Goal: Task Accomplishment & Management: Complete application form

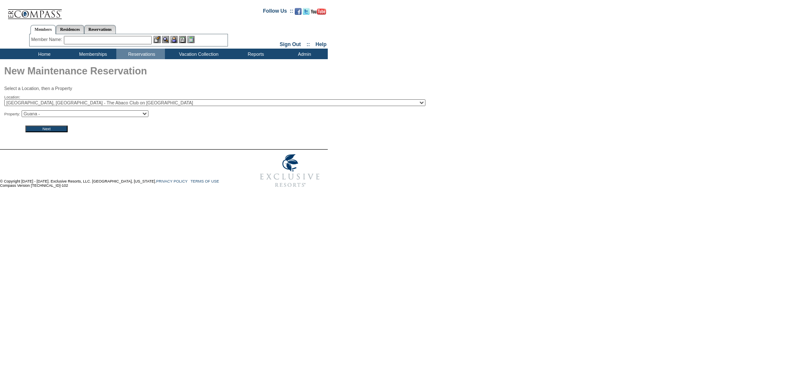
click at [54, 132] on input "Next" at bounding box center [46, 129] width 42 height 7
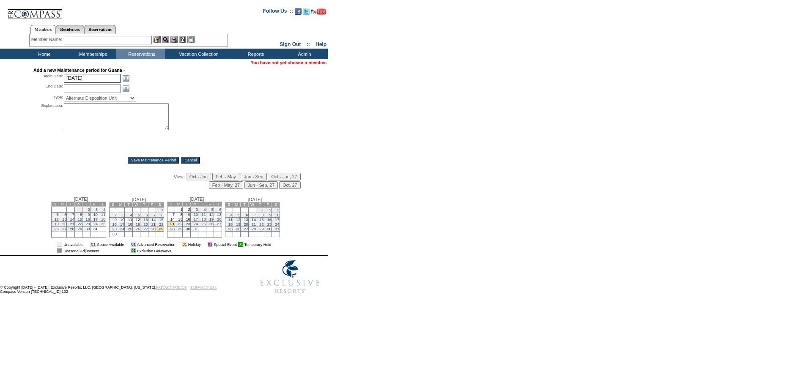
click at [82, 80] on input "[DATE]" at bounding box center [92, 78] width 57 height 9
type input "10/1"
type input "[DATE]"
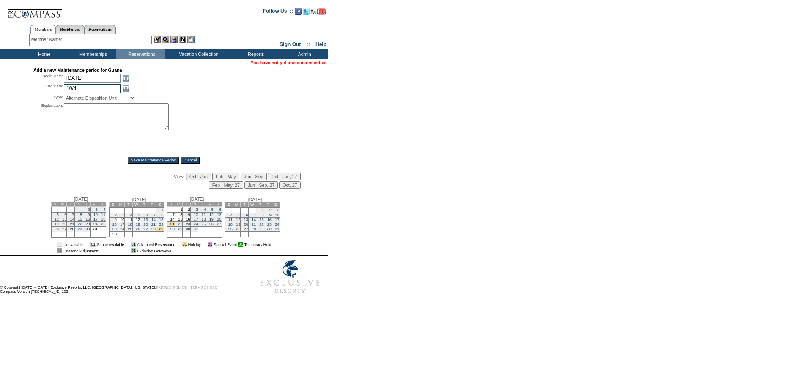
type input "10/4"
type input "[DATE]"
select select "PropMaintPrevMove"
click at [119, 98] on select "Alternate Disposition Unit Business Hold Disposition Exclusive Alliance Partner…" at bounding box center [100, 98] width 72 height 7
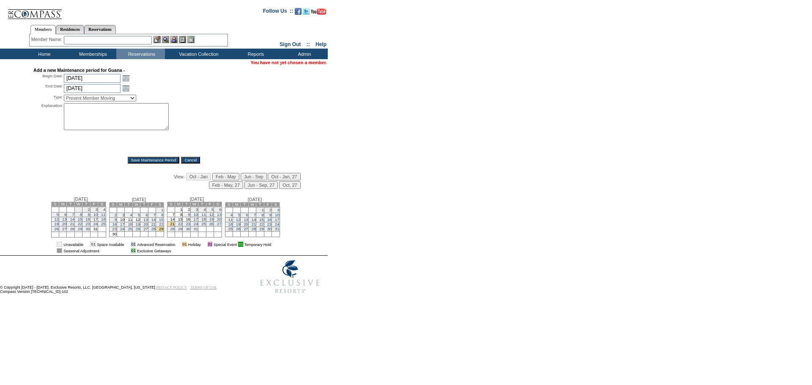
select select "PropMaint"
click at [64, 96] on select "Alternate Disposition Unit Business Hold Disposition Exclusive Alliance Partner…" at bounding box center [100, 98] width 72 height 7
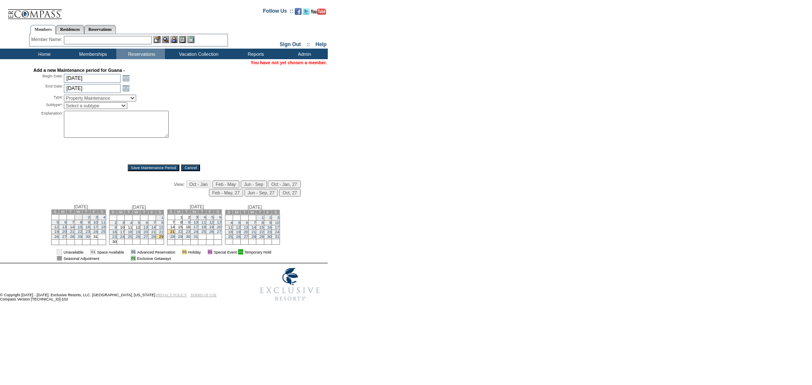
click at [97, 107] on select "Select a subtype FF&E Projects Housekeeping/Deep Clean Monthly PM Block Planned…" at bounding box center [95, 105] width 63 height 7
click at [64, 104] on select "Select a subtype FF&E Projects Housekeeping/Deep Clean Monthly PM Block Planned…" at bounding box center [95, 105] width 63 height 7
click at [89, 107] on select "Select a subtype FF&E Projects Housekeeping/Deep Clean Monthly PM Block Planned…" at bounding box center [95, 105] width 63 height 7
select select "PropMaint-Housekeeping"
click at [64, 104] on select "Select a subtype FF&E Projects Housekeeping/Deep Clean Monthly PM Block Planned…" at bounding box center [95, 105] width 63 height 7
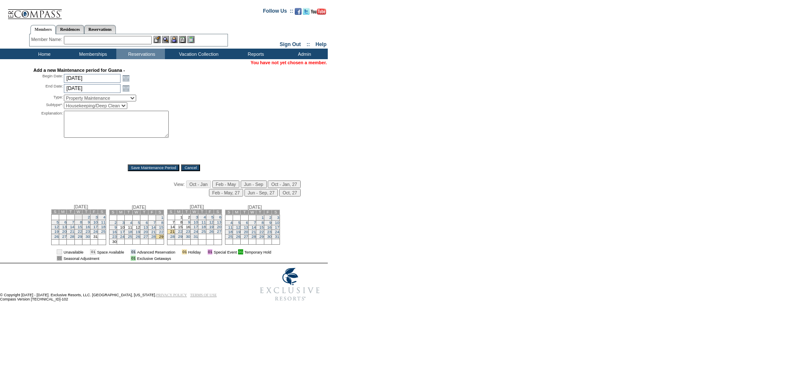
click at [75, 126] on textarea at bounding box center [116, 124] width 105 height 27
click at [99, 79] on input "[DATE]" at bounding box center [92, 78] width 57 height 9
type input "9/30"
type input "[DATE]"
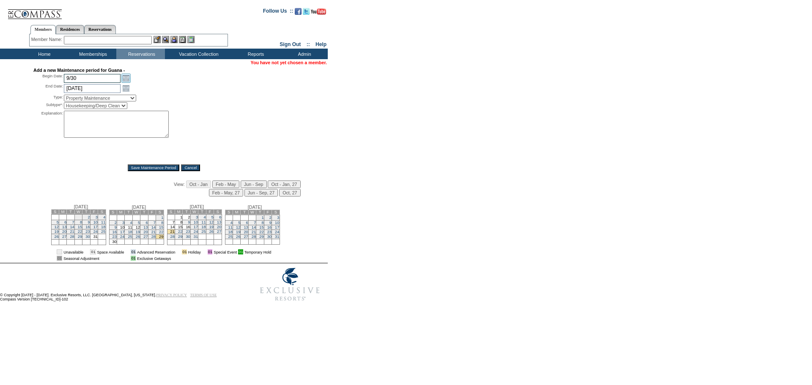
type input "[DATE]"
click at [95, 87] on input "[DATE]" at bounding box center [92, 88] width 57 height 9
type input "[DATE]"
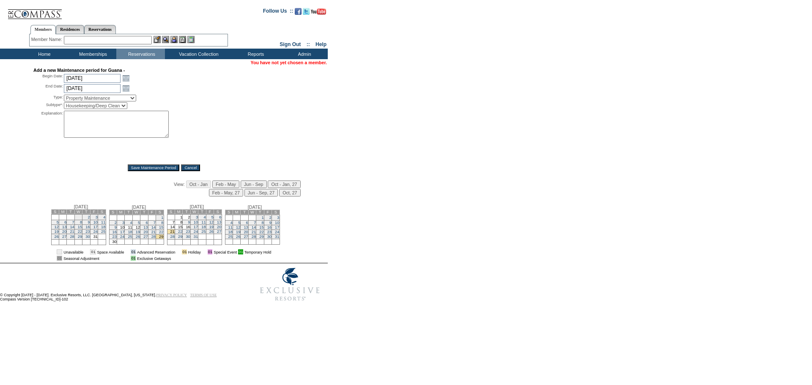
click at [89, 129] on textarea at bounding box center [116, 124] width 105 height 27
type textarea "B"
type textarea "a"
click at [108, 121] on textarea "extension of" at bounding box center [116, 124] width 105 height 27
drag, startPoint x: 114, startPoint y: 121, endPoint x: 35, endPoint y: 116, distance: 78.8
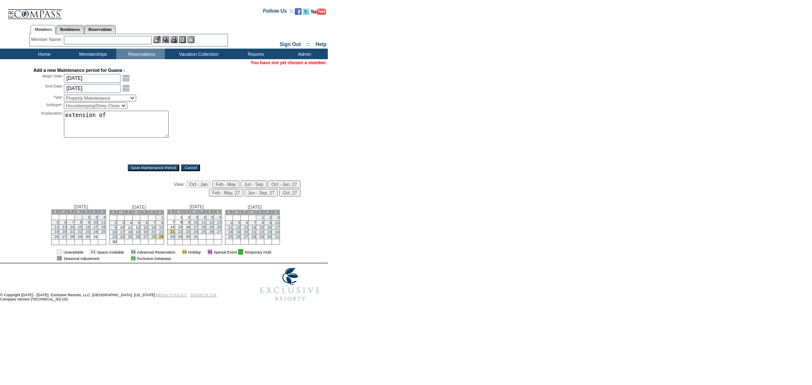
click at [35, 116] on div "Explanation: extension of *" at bounding box center [163, 135] width 261 height 48
paste textarea "[Explanation] : [MEDICAL_DATA] - Exterior siding and painting. DO NOT REMOVE. P…"
drag, startPoint x: 115, startPoint y: 118, endPoint x: 14, endPoint y: 110, distance: 101.4
click at [15, 110] on div "Add a new Maintenance period for Guana - Begin Date: [DATE] [DATE] Open the cal…" at bounding box center [164, 165] width 326 height 194
drag, startPoint x: 127, startPoint y: 135, endPoint x: 49, endPoint y: 111, distance: 81.8
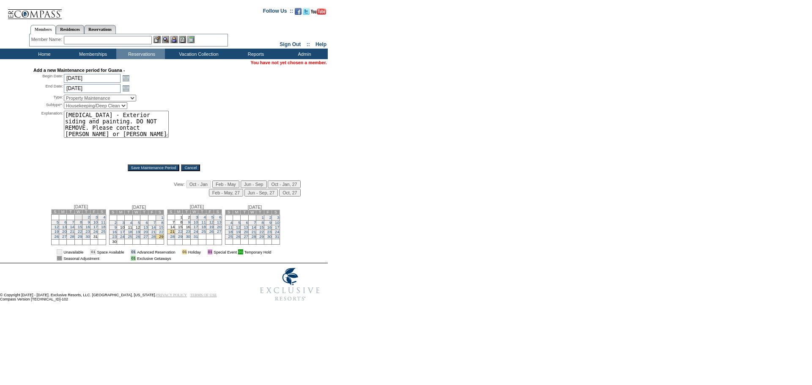
click at [49, 111] on div "Add a new Maintenance period for Guana - Begin Date: [DATE] [DATE] Open the cal…" at bounding box center [163, 120] width 261 height 104
click at [87, 123] on textarea "[MEDICAL_DATA] - Exterior siding and painting. DO NOT REMOVE. Please contact [P…" at bounding box center [116, 124] width 105 height 27
click at [91, 118] on textarea "[MEDICAL_DATA] - Exterior siding and painting. DO NOT REMOVE. Please contact [P…" at bounding box center [116, 124] width 105 height 27
drag, startPoint x: 90, startPoint y: 118, endPoint x: 49, endPoint y: 115, distance: 41.1
click at [49, 115] on div "Explanation: [MEDICAL_DATA] - Exterior siding and painting. DO NOT REMOVE. Plea…" at bounding box center [163, 135] width 261 height 48
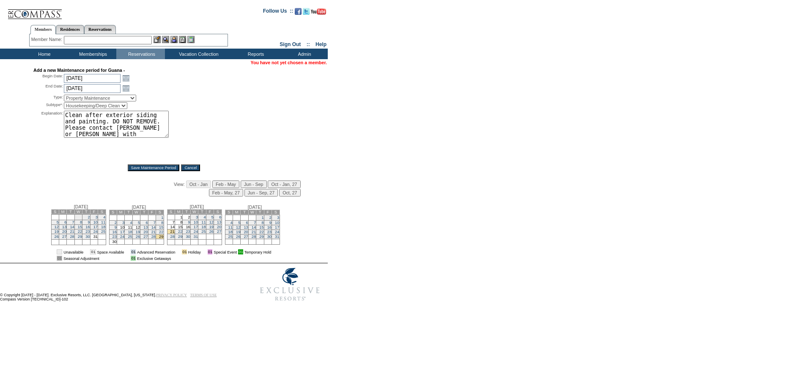
scroll to position [1, 0]
drag, startPoint x: 144, startPoint y: 137, endPoint x: 105, endPoint y: 124, distance: 41.0
click at [105, 124] on textarea "Clean after exterior siding and painting. DO NOT REMOVE. Please contact [PERSON…" at bounding box center [116, 124] width 105 height 27
type textarea "Clean after exterior siding and painting. Requested by [PERSON_NAME] - DH"
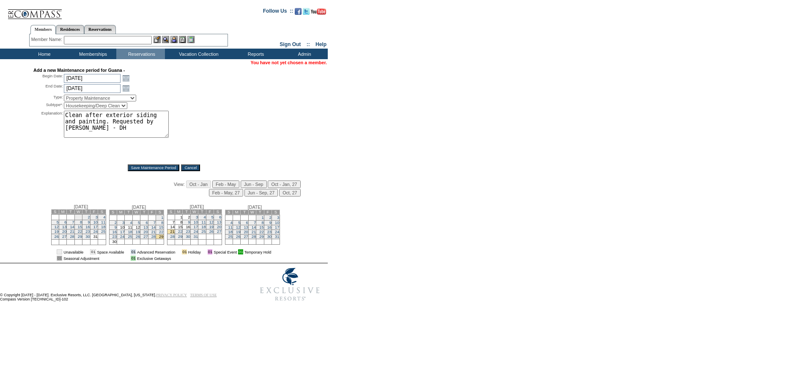
click at [137, 167] on input "Save Maintenance Period" at bounding box center [154, 167] width 52 height 7
click at [138, 167] on input "Save Maintenance Period" at bounding box center [154, 167] width 52 height 7
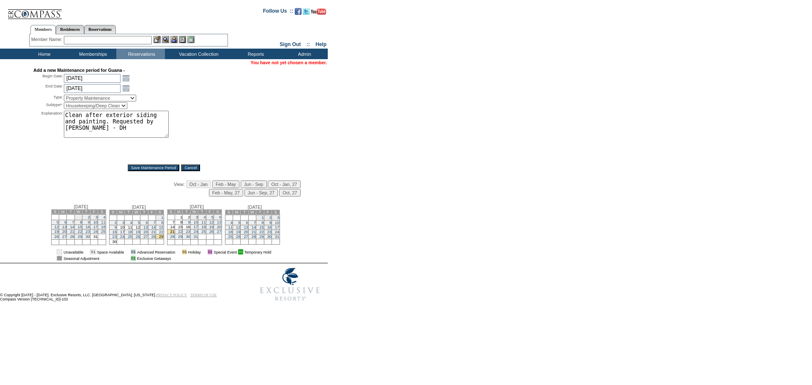
click at [139, 167] on input "Save Maintenance Period" at bounding box center [154, 167] width 52 height 7
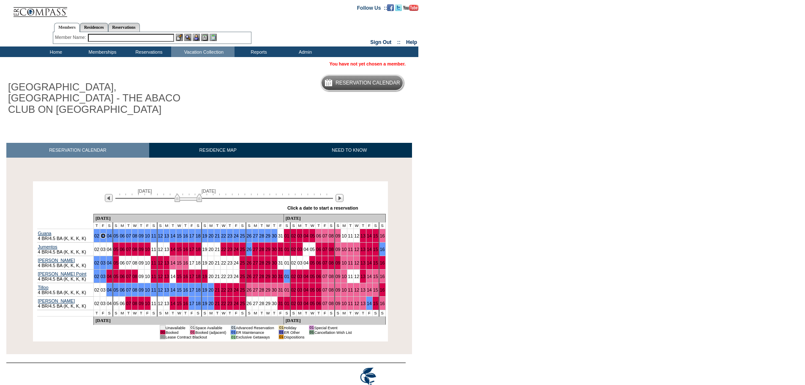
click at [182, 194] on img at bounding box center [188, 198] width 27 height 8
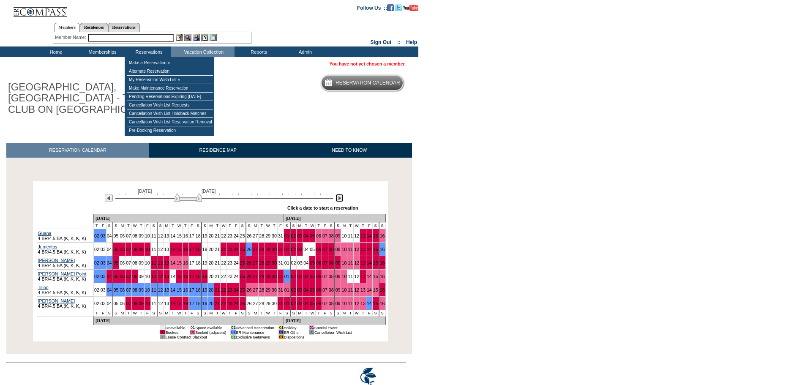
click at [339, 194] on img at bounding box center [340, 198] width 8 height 8
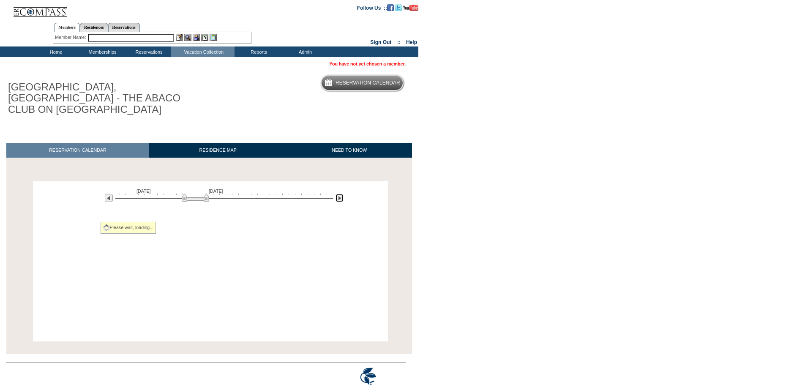
click at [339, 194] on img at bounding box center [340, 198] width 8 height 8
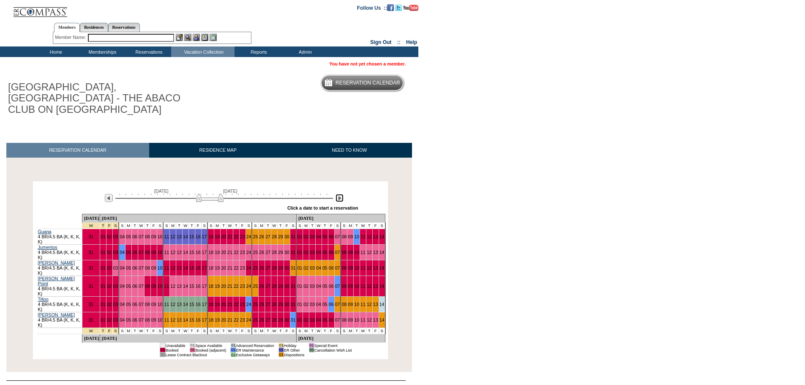
click at [339, 194] on img at bounding box center [340, 198] width 8 height 8
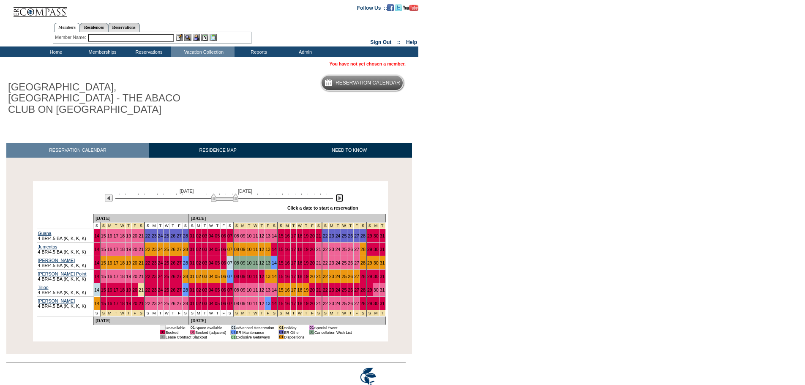
click at [339, 194] on img at bounding box center [340, 198] width 8 height 8
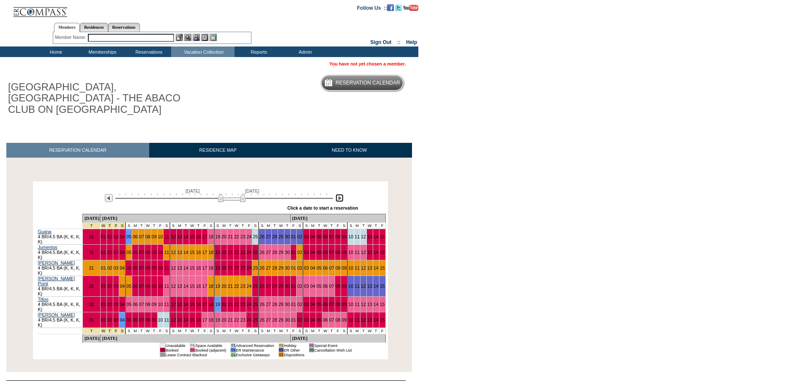
click at [339, 194] on img at bounding box center [340, 198] width 8 height 8
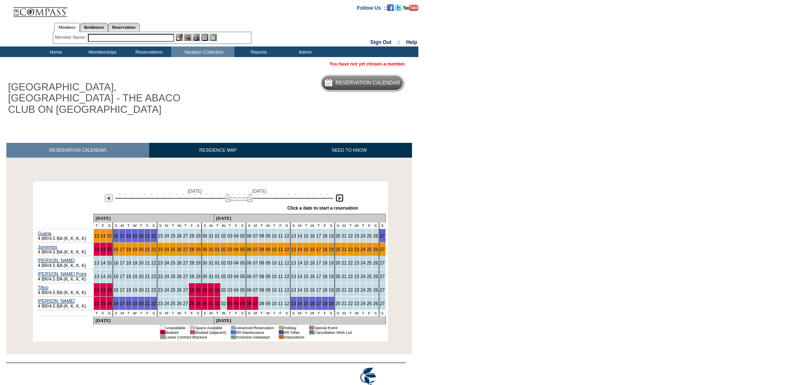
click at [339, 194] on img at bounding box center [340, 198] width 8 height 8
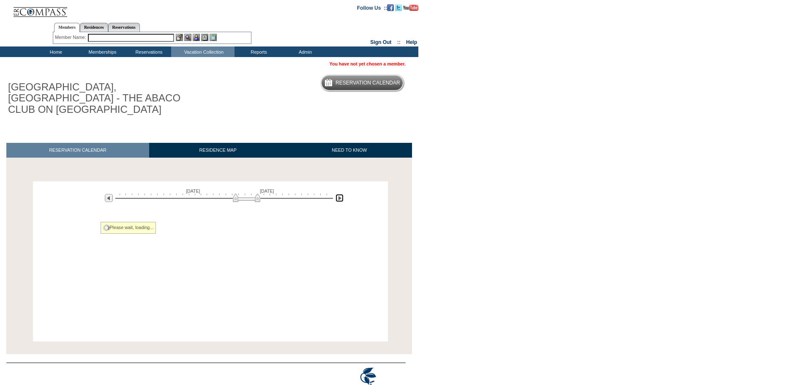
click at [339, 194] on img at bounding box center [340, 198] width 8 height 8
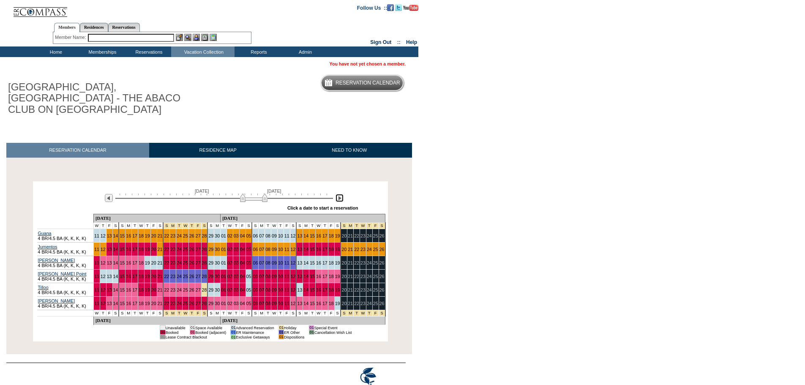
click at [339, 194] on img at bounding box center [340, 198] width 8 height 8
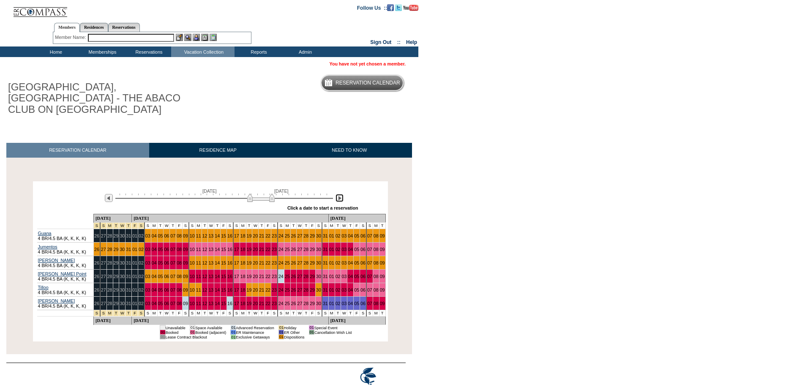
click at [339, 194] on img at bounding box center [340, 198] width 8 height 8
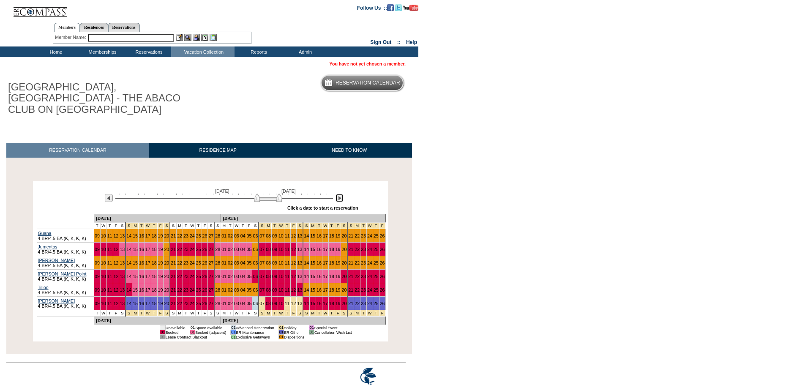
click at [339, 194] on img at bounding box center [340, 198] width 8 height 8
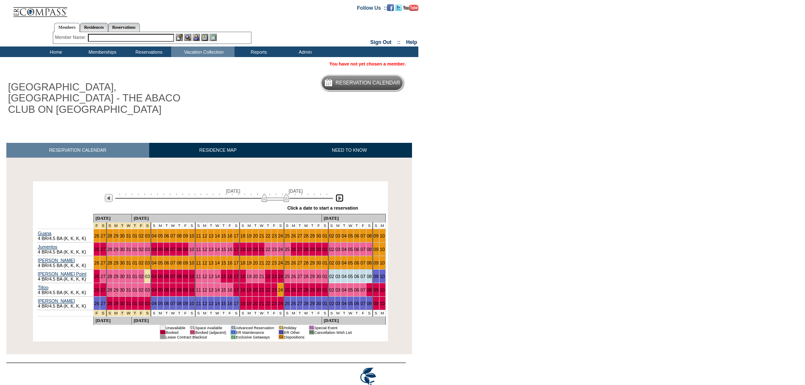
click at [339, 194] on img at bounding box center [340, 198] width 8 height 8
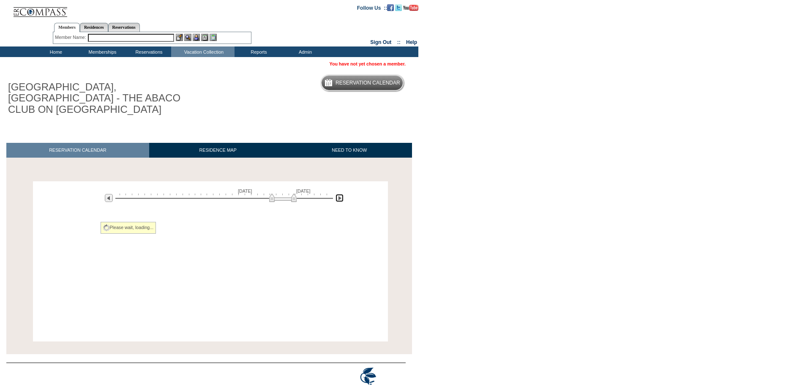
click at [339, 194] on img at bounding box center [340, 198] width 8 height 8
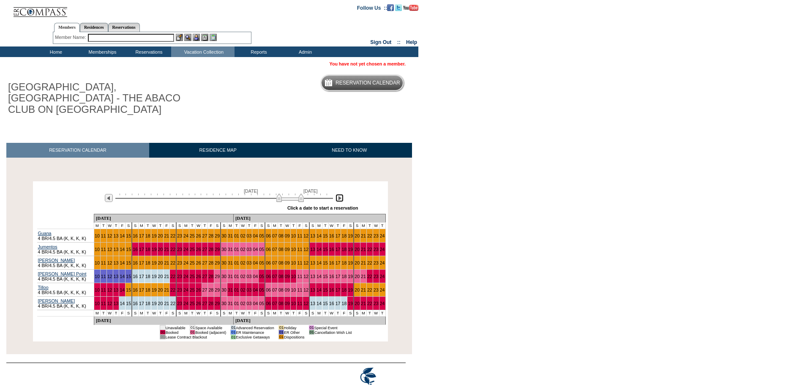
click at [339, 194] on img at bounding box center [340, 198] width 8 height 8
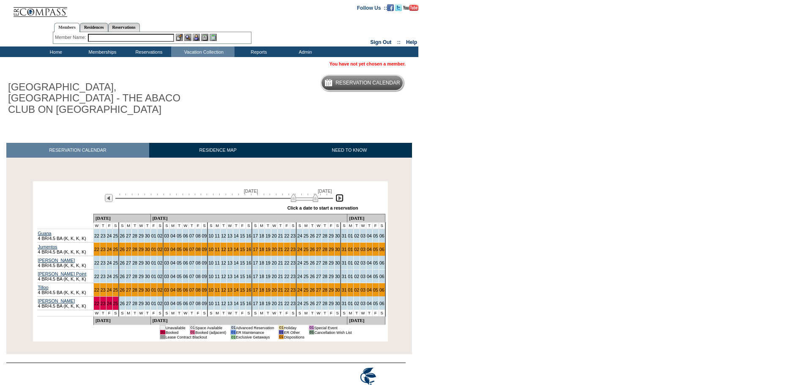
click at [339, 194] on img at bounding box center [340, 198] width 8 height 8
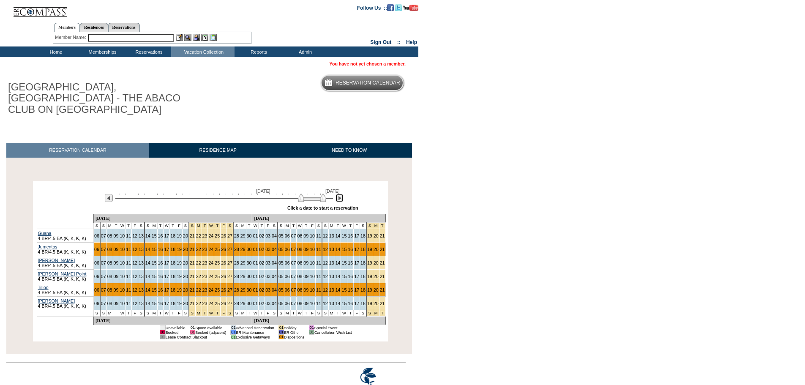
click at [339, 194] on img at bounding box center [340, 198] width 8 height 8
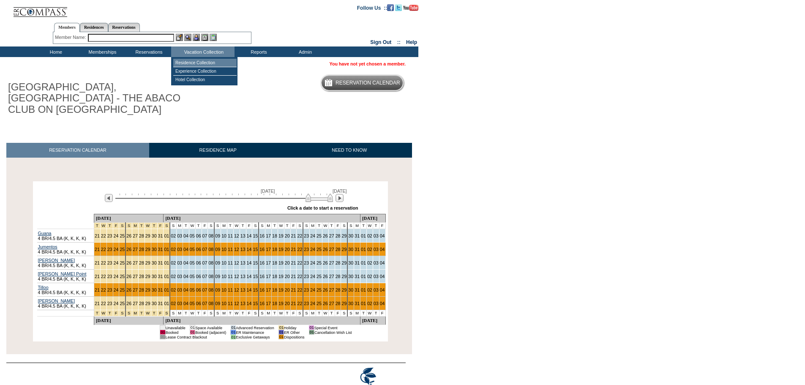
drag, startPoint x: 201, startPoint y: 62, endPoint x: 202, endPoint y: 80, distance: 18.6
click at [201, 62] on td "Residence Collection" at bounding box center [204, 63] width 63 height 8
